Goal: Task Accomplishment & Management: Use online tool/utility

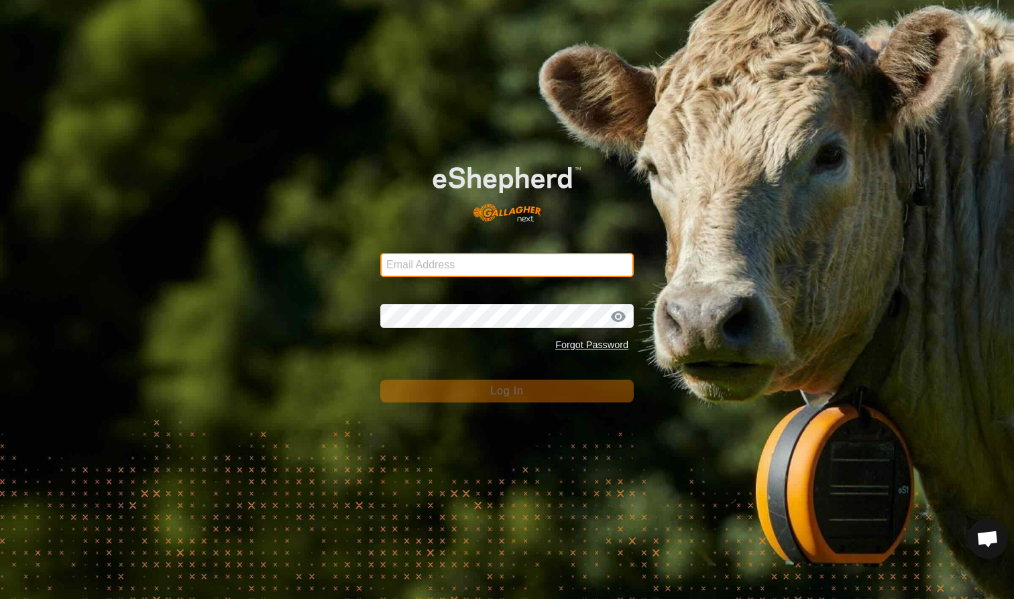
type input "[EMAIL_ADDRESS][DOMAIN_NAME]"
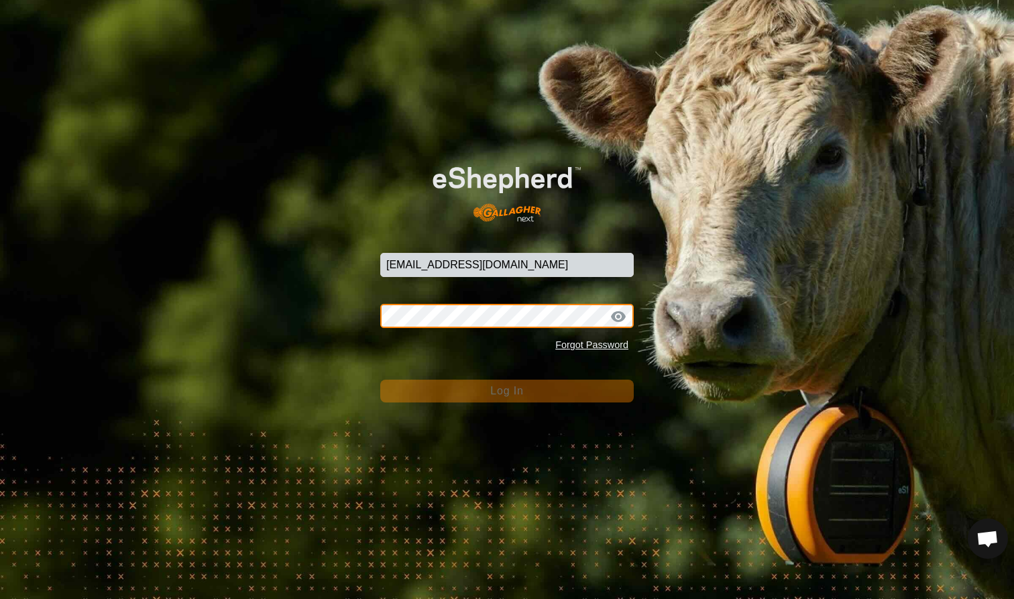
click at [507, 390] on button "Log In" at bounding box center [506, 391] width 253 height 23
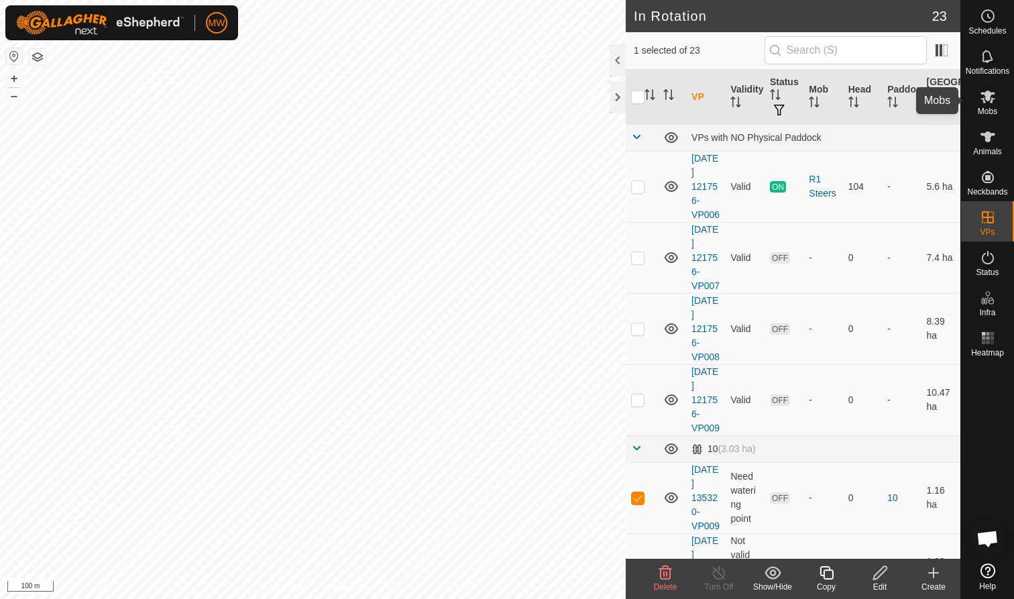
click at [985, 101] on icon at bounding box center [987, 97] width 15 height 13
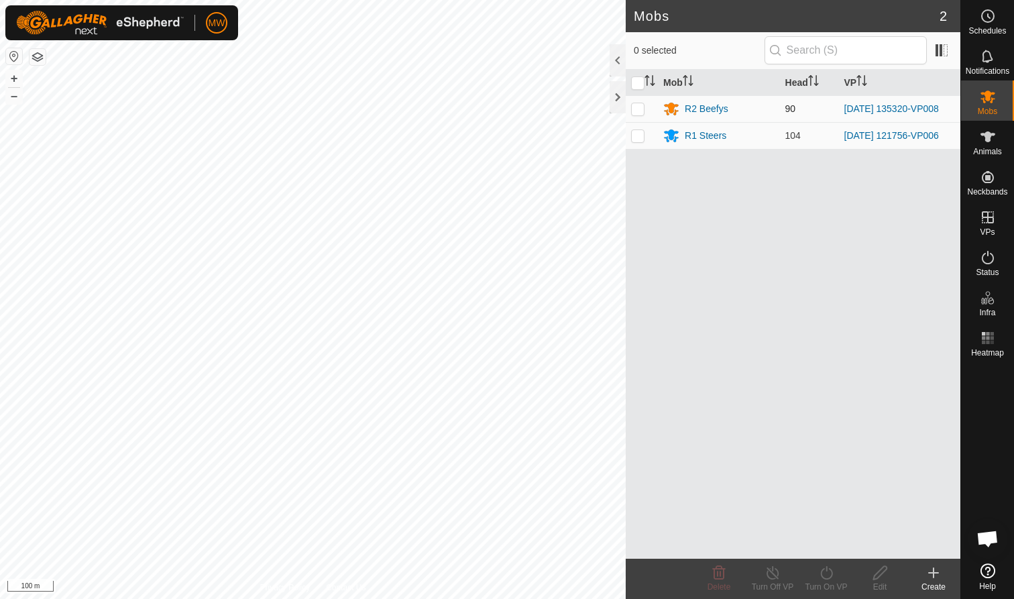
click at [640, 109] on p-checkbox at bounding box center [637, 108] width 13 height 11
checkbox input "true"
click at [828, 576] on icon at bounding box center [826, 573] width 17 height 16
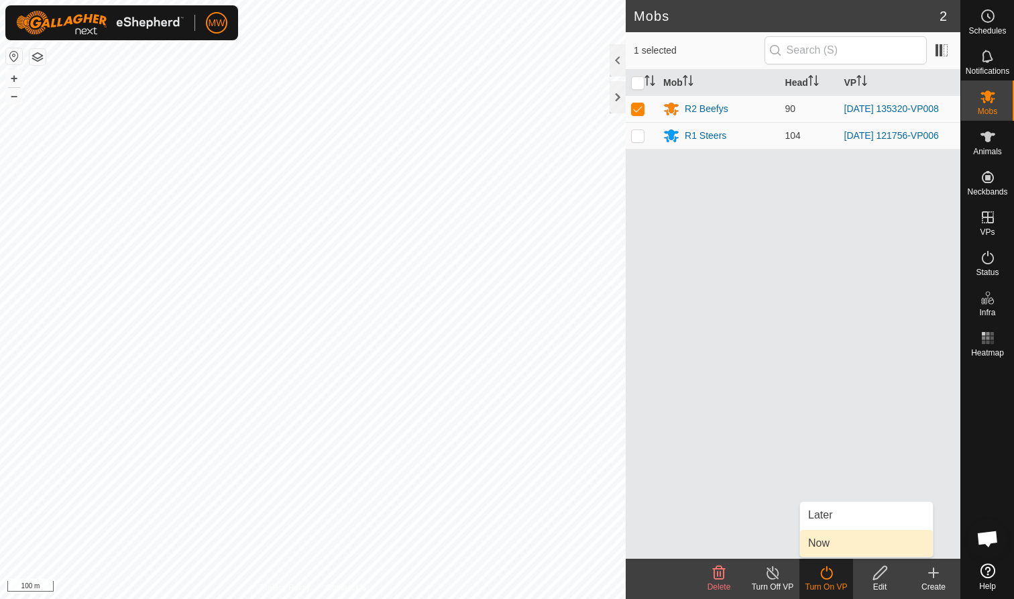
click at [817, 538] on link "Now" at bounding box center [866, 543] width 133 height 27
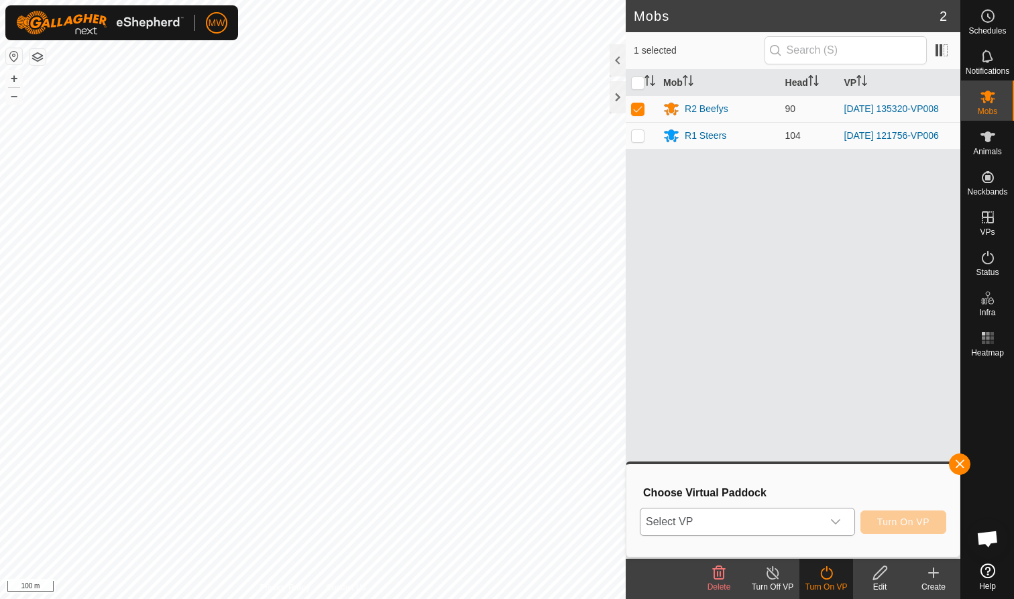
click at [835, 520] on icon "dropdown trigger" at bounding box center [835, 521] width 11 height 11
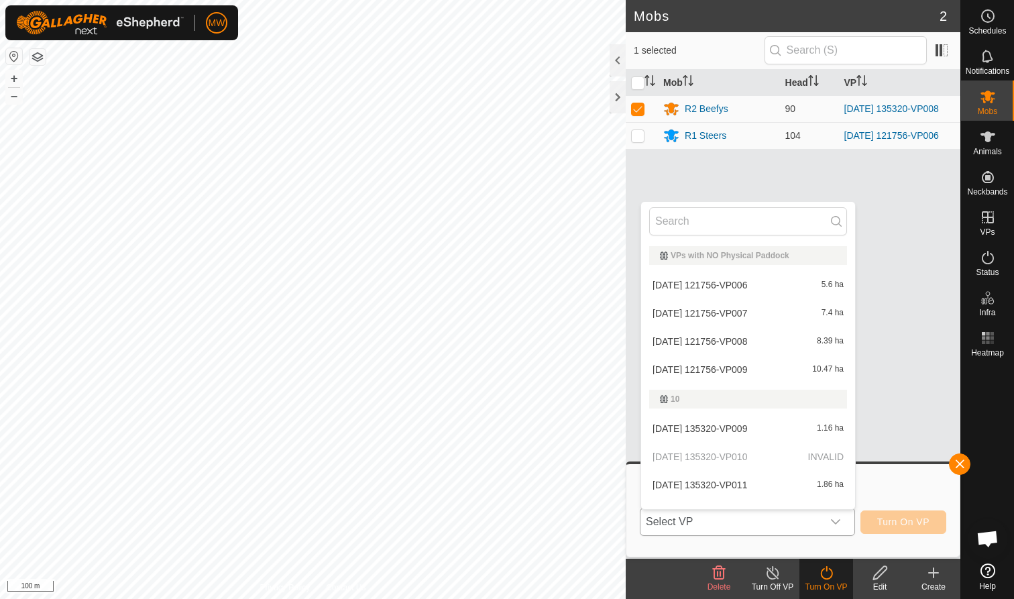
scroll to position [17, 0]
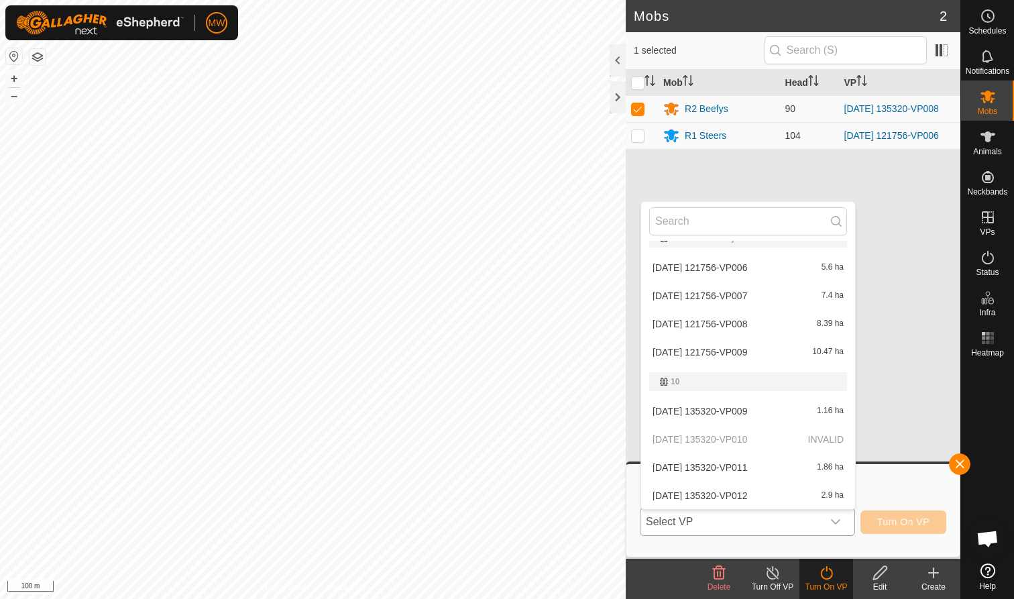
click at [721, 408] on li "[DATE] 135320-VP009 1.16 ha" at bounding box center [748, 411] width 214 height 27
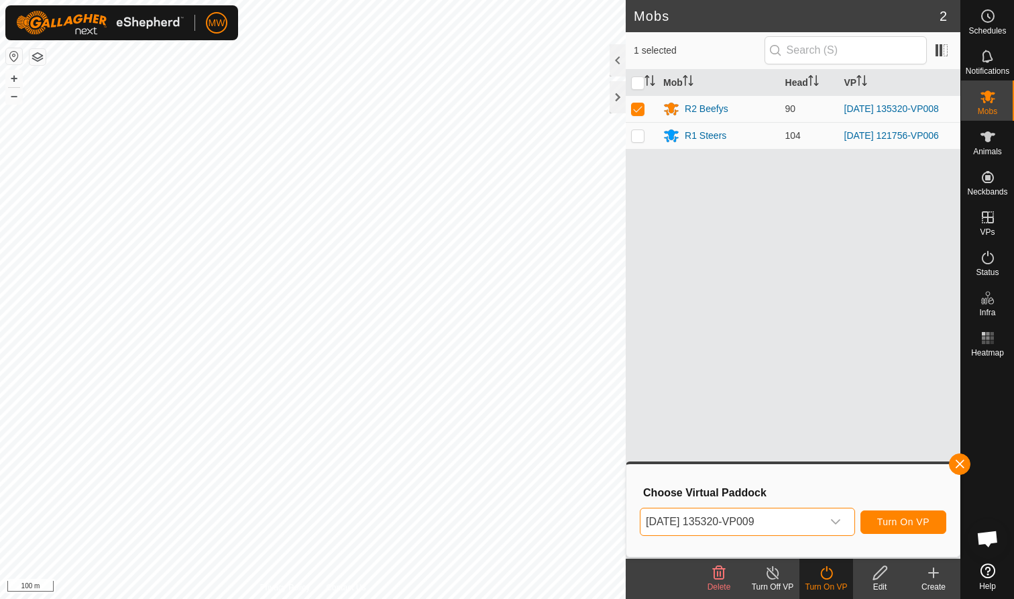
click at [903, 522] on span "Turn On VP" at bounding box center [903, 521] width 52 height 11
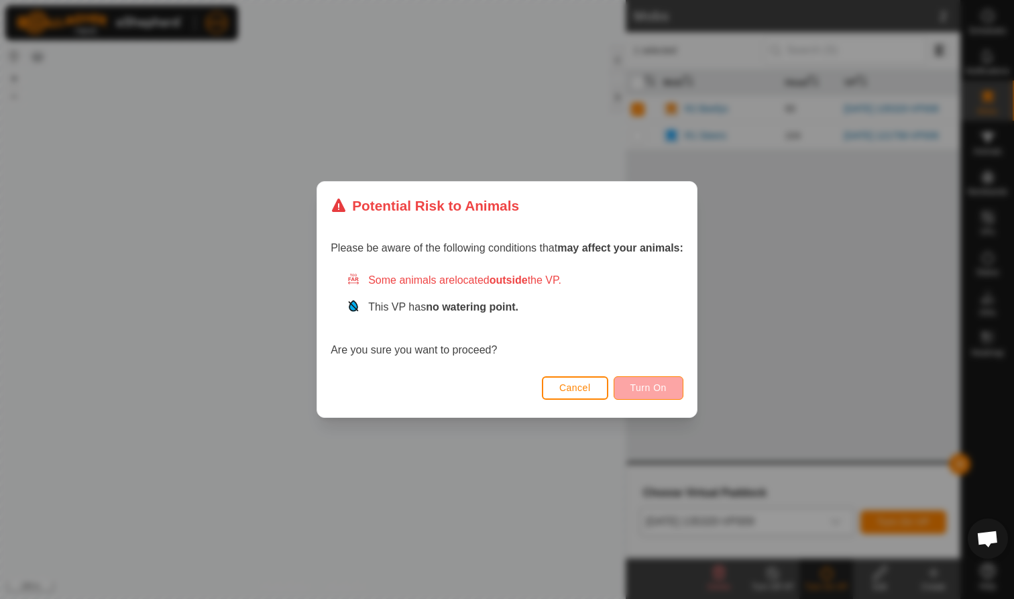
click at [650, 382] on span "Turn On" at bounding box center [648, 387] width 36 height 11
